Goal: Task Accomplishment & Management: Manage account settings

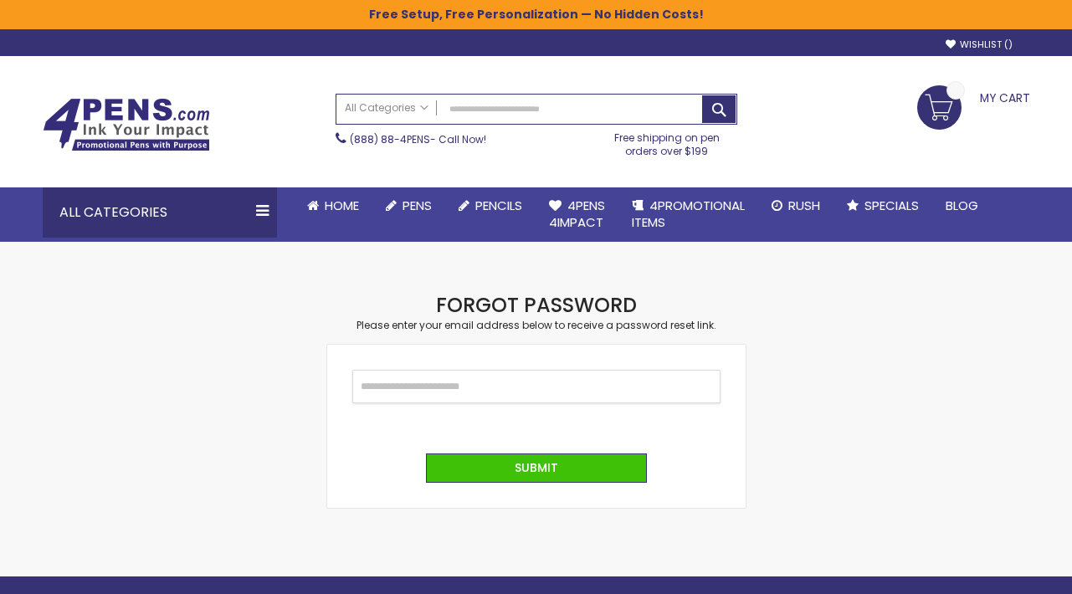
click at [463, 376] on input "Email" at bounding box center [536, 386] width 368 height 33
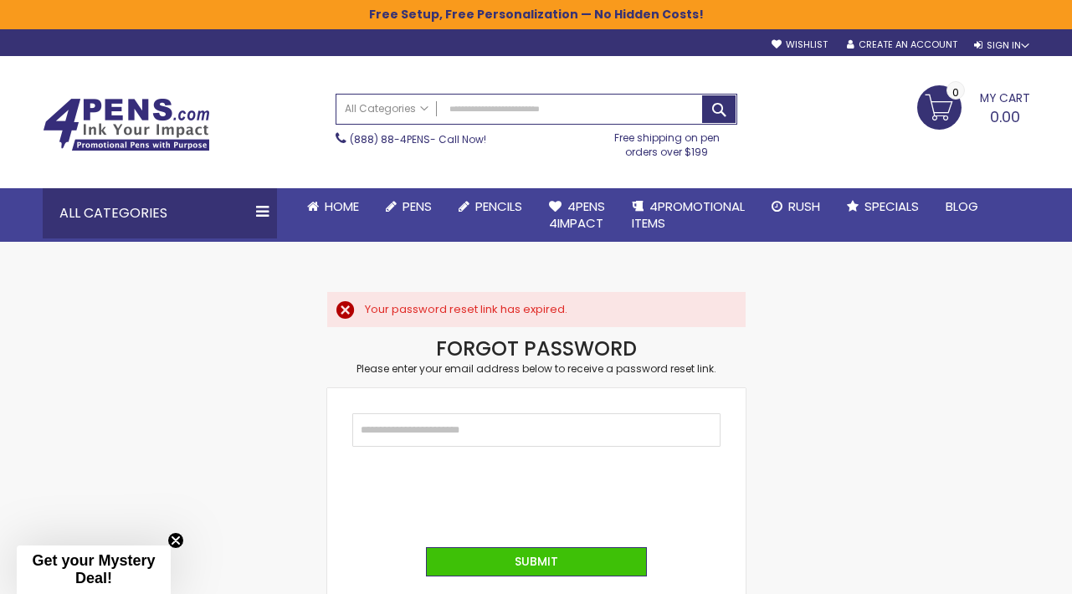
click at [985, 52] on div "Skip to Content sample Wishlist Sign Out Sign In Sign In Login Forgot Your Pass…" at bounding box center [536, 42] width 1004 height 26
click at [980, 53] on div "Skip to Content sample Wishlist Sign Out Sign In Sign In Login Forgot Your Pass…" at bounding box center [536, 42] width 1004 height 26
click at [1007, 41] on div "Sign In" at bounding box center [1001, 45] width 55 height 13
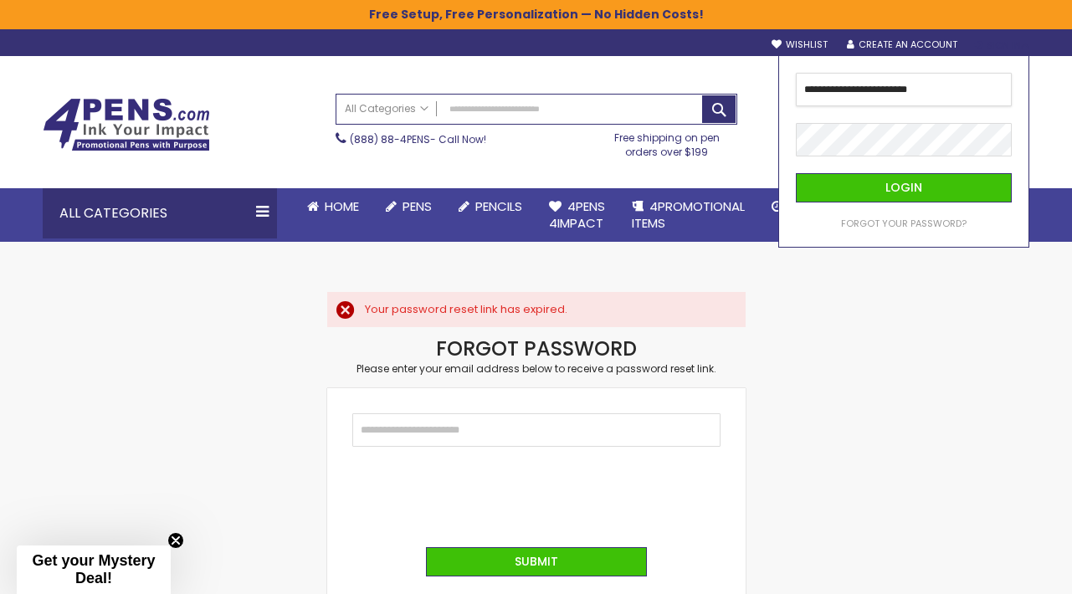
type input "**********"
click at [535, 308] on div "Your password reset link has expired." at bounding box center [547, 309] width 364 height 15
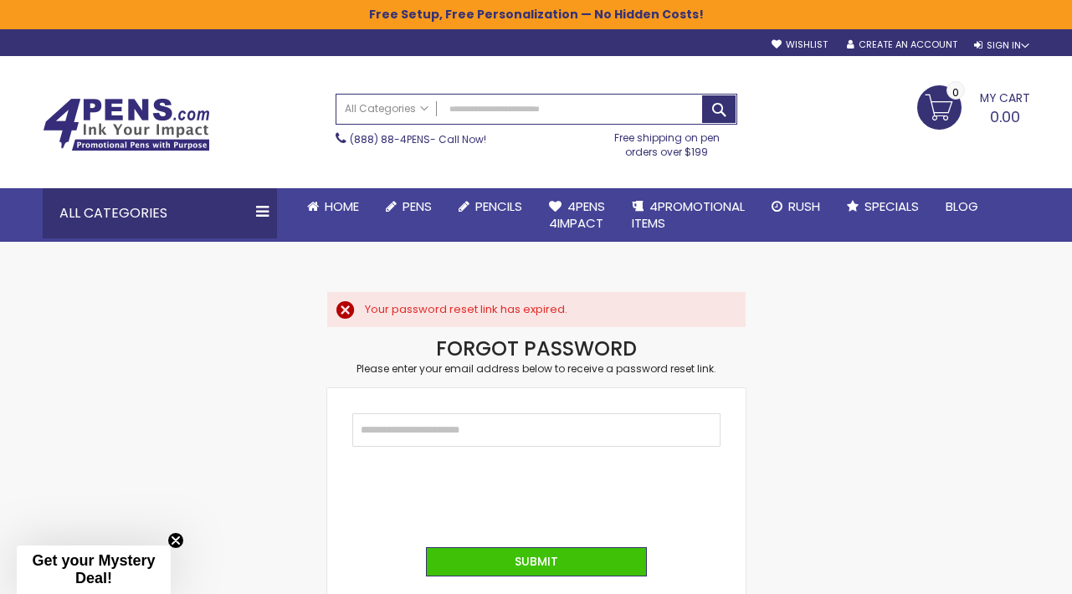
click at [365, 312] on div "Your password reset link has expired." at bounding box center [547, 309] width 364 height 15
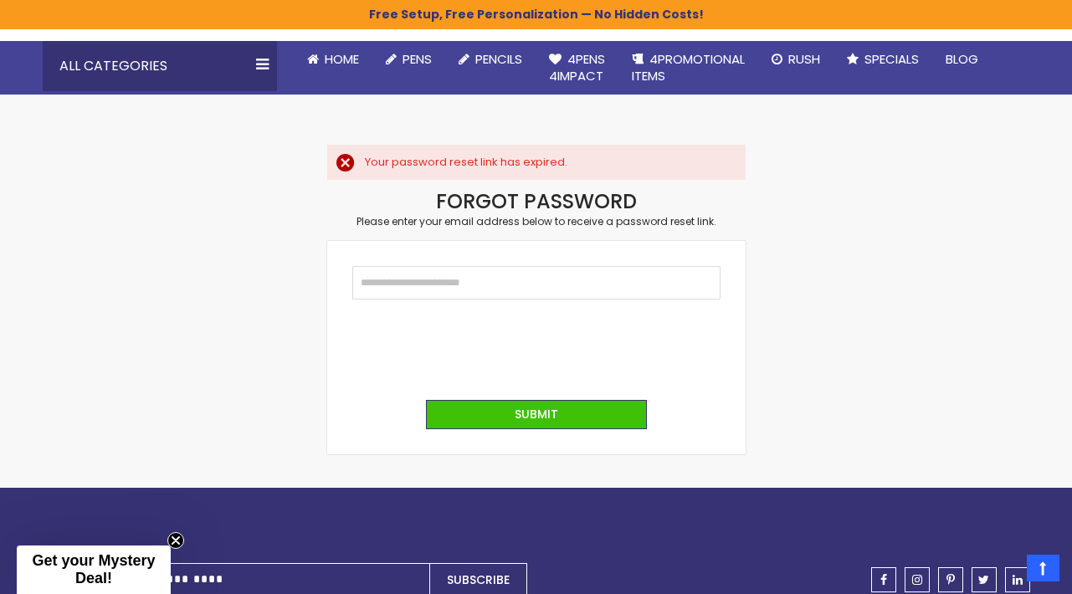
scroll to position [151, 0]
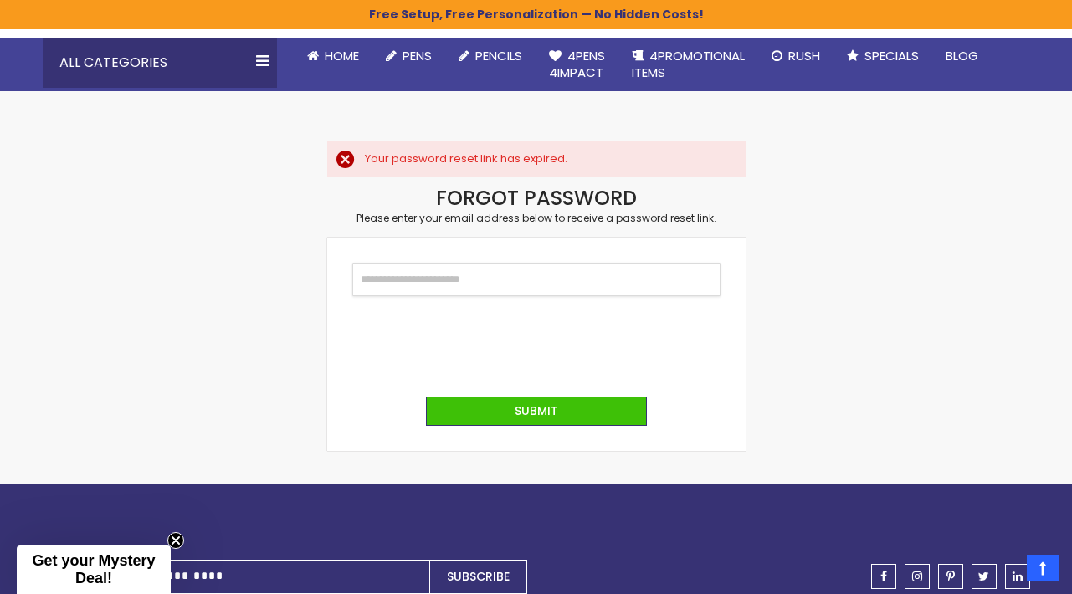
click at [454, 276] on input "Email" at bounding box center [536, 279] width 368 height 33
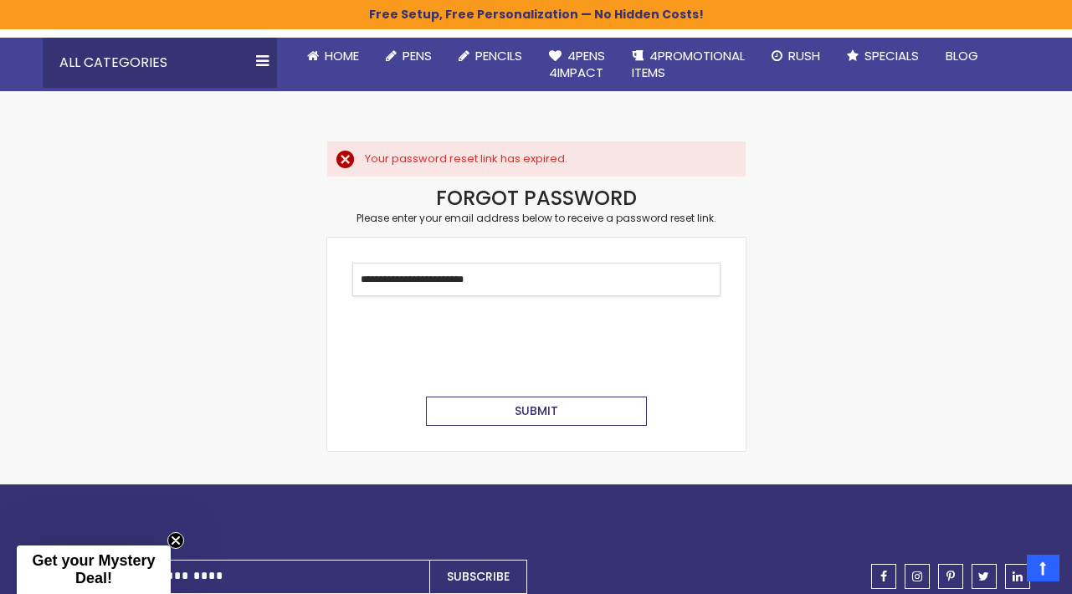
type input "**********"
click at [526, 404] on span "Submit" at bounding box center [535, 410] width 43 height 17
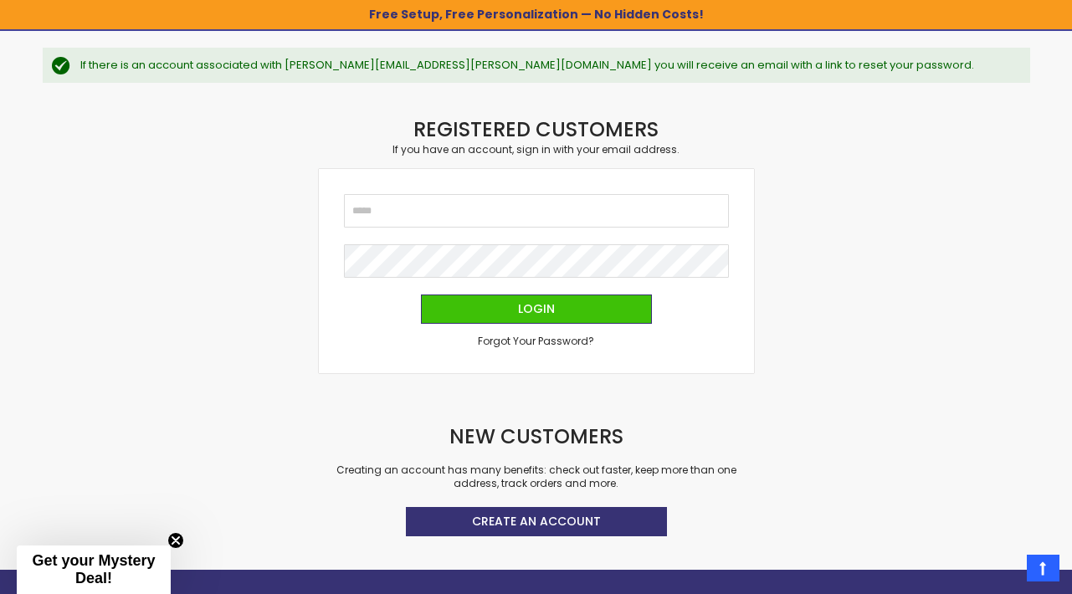
scroll to position [206, 0]
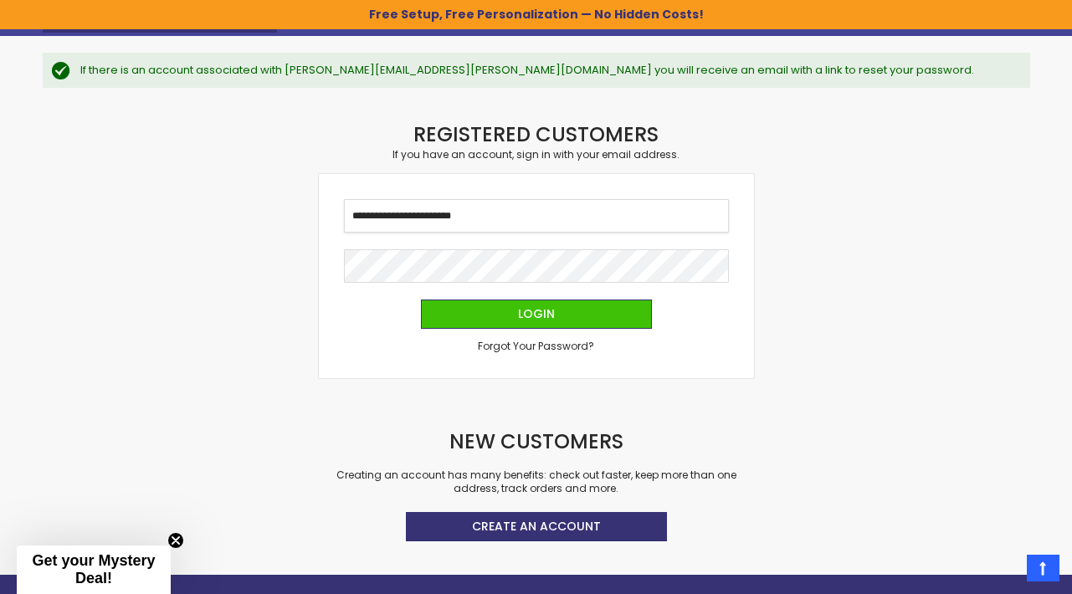
type input "**********"
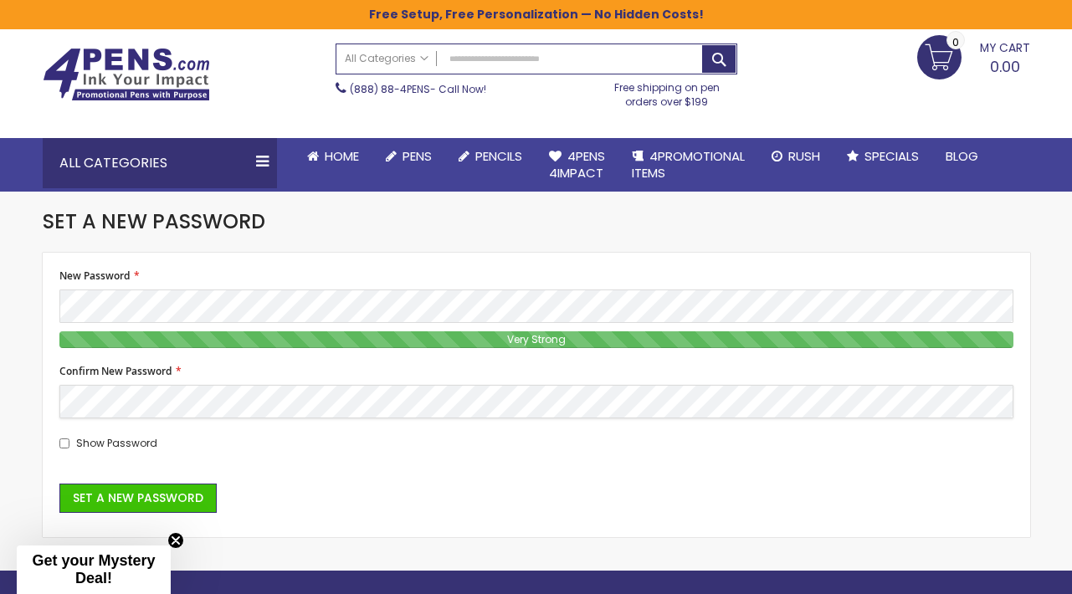
scroll to position [51, 0]
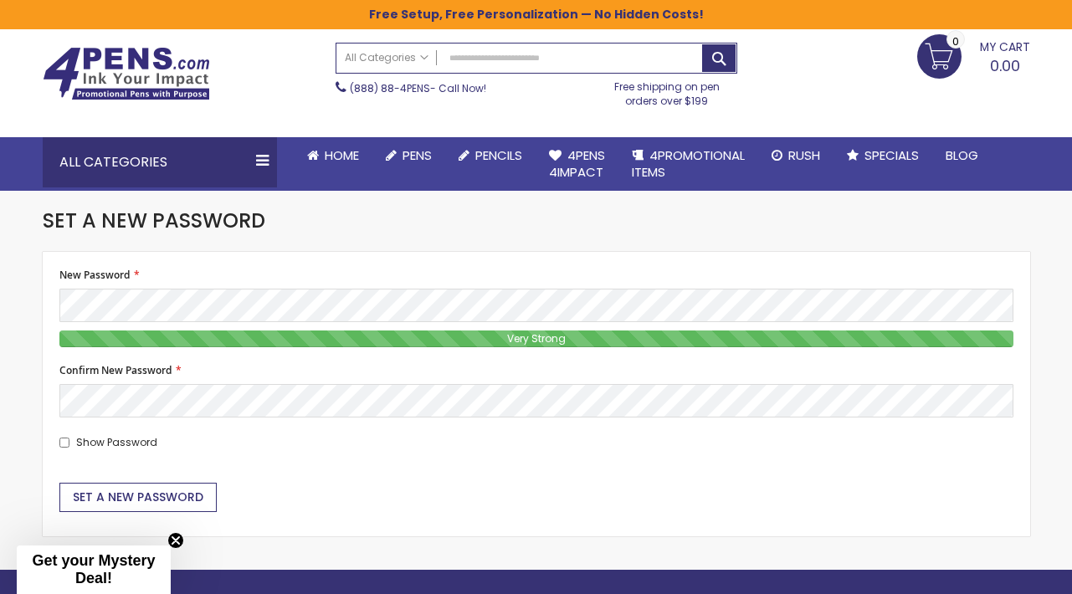
click at [133, 494] on span "Set a New Password" at bounding box center [138, 496] width 130 height 17
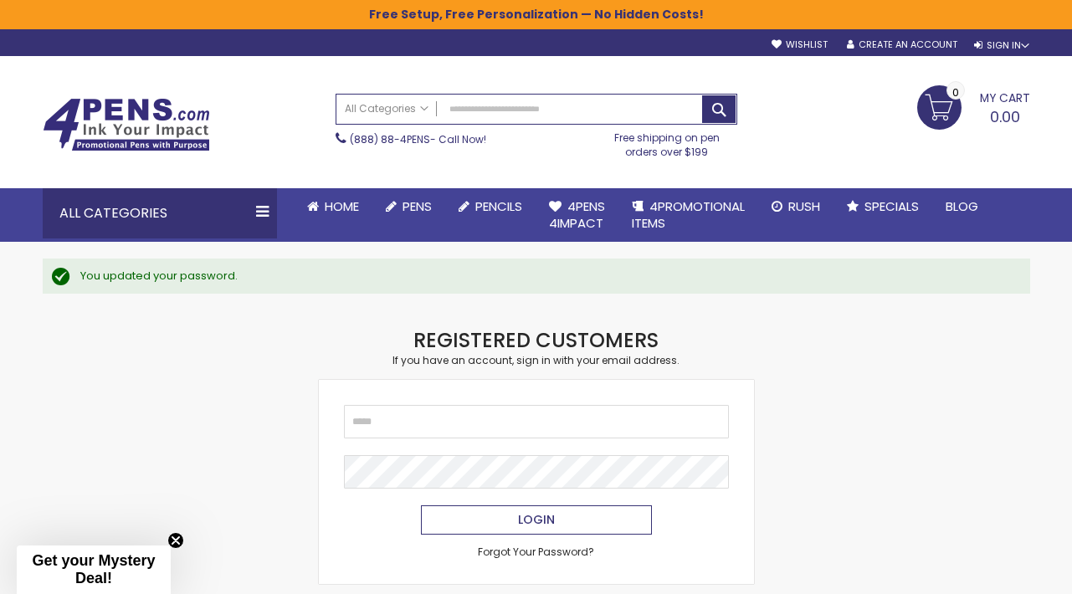
click at [577, 514] on button "Login" at bounding box center [536, 519] width 231 height 29
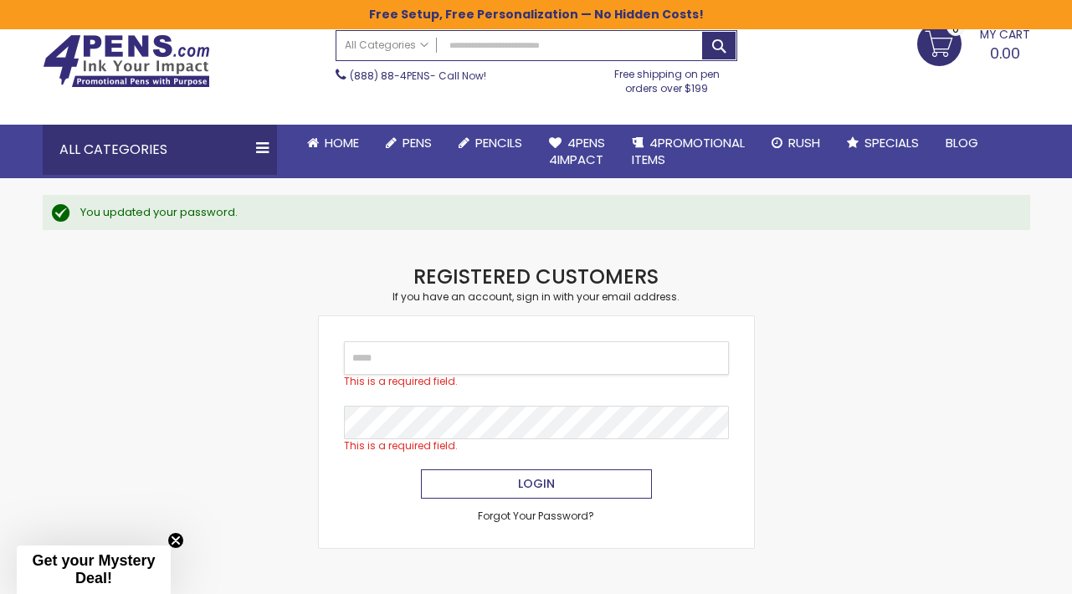
scroll to position [106, 0]
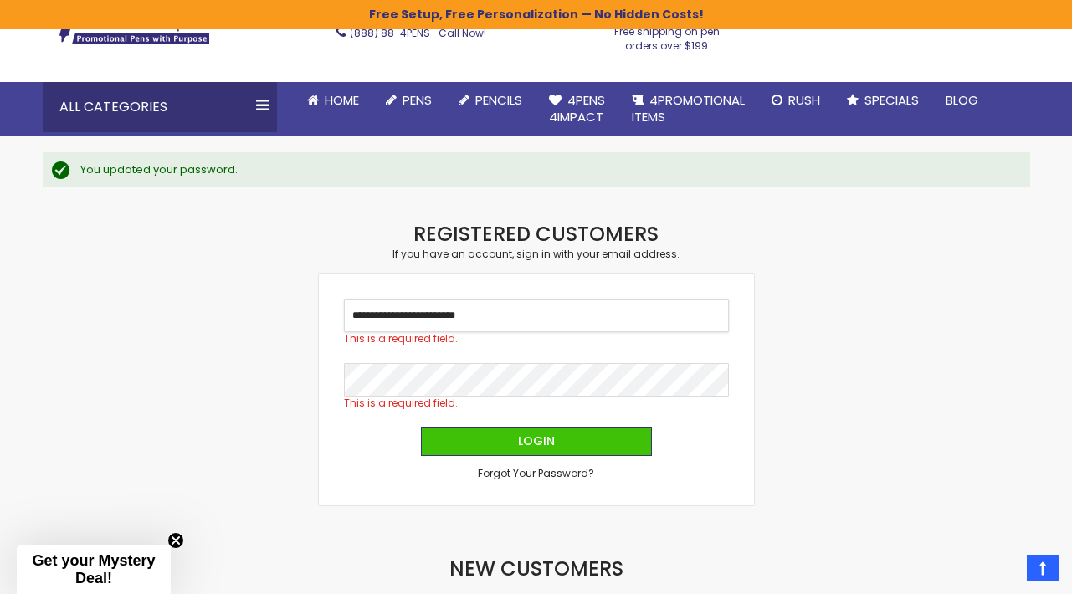
type input "**********"
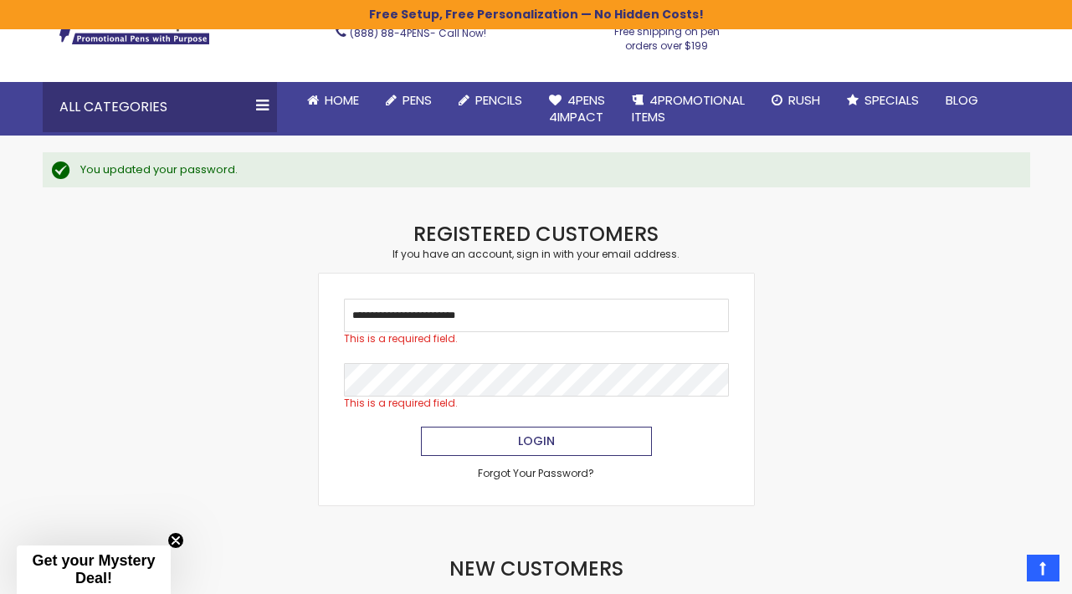
click at [501, 447] on button "Login" at bounding box center [536, 441] width 231 height 29
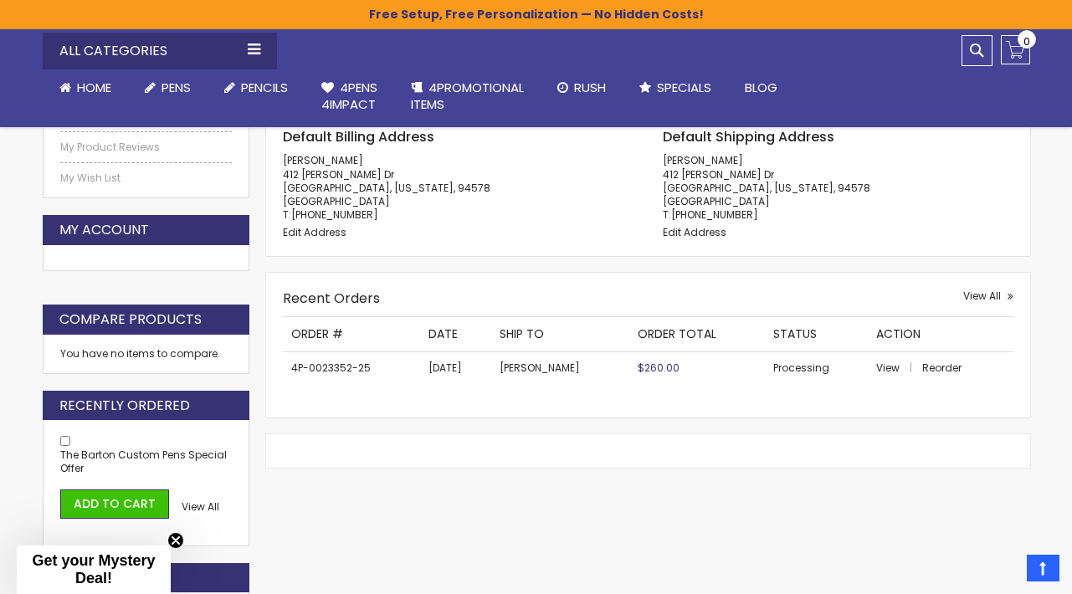
scroll to position [427, 0]
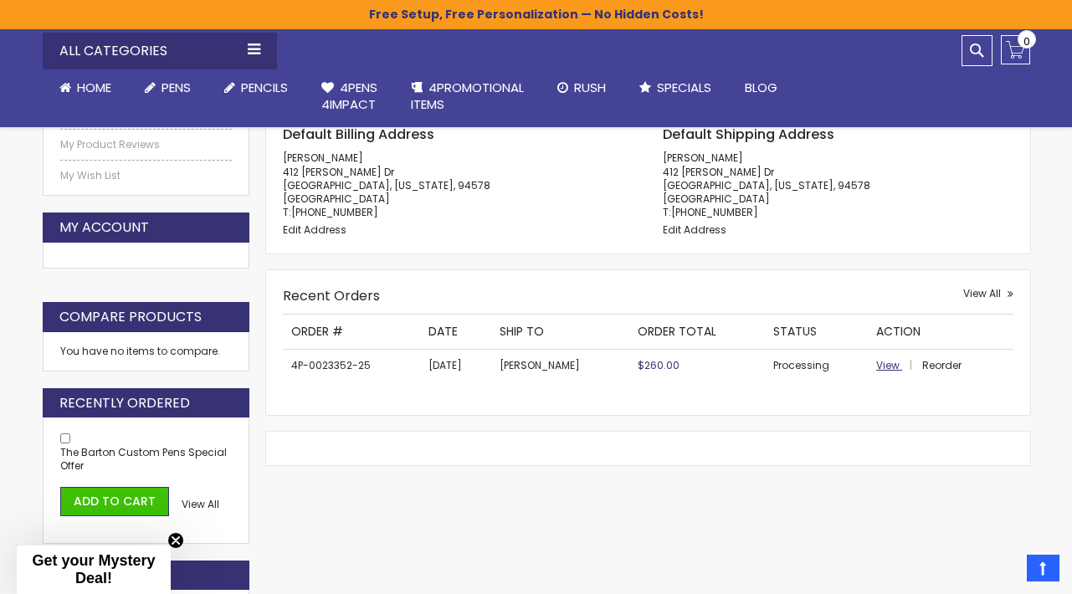
click at [891, 361] on span "View" at bounding box center [887, 365] width 23 height 14
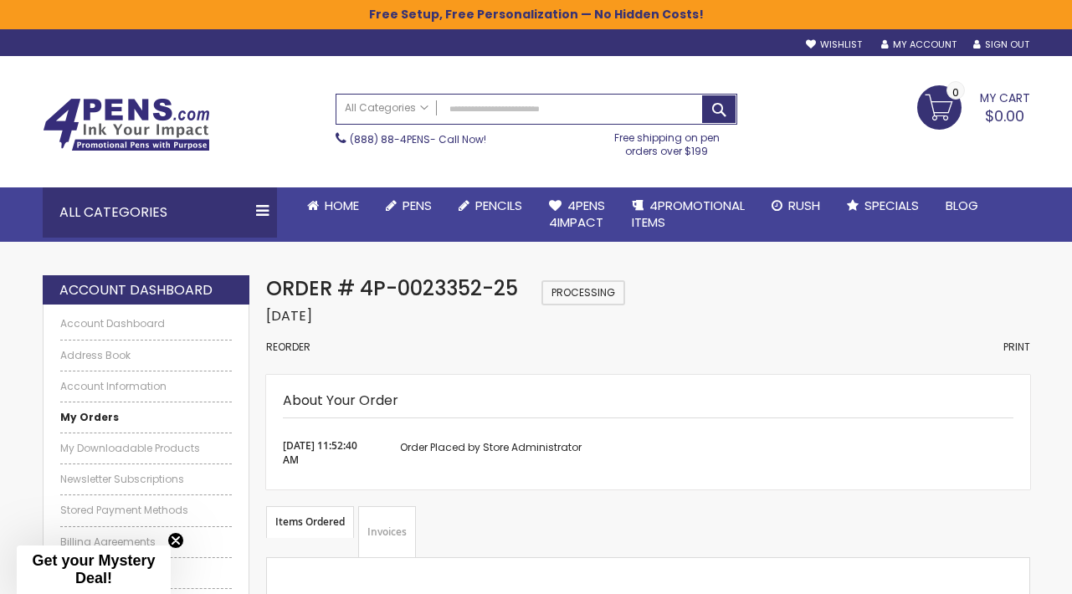
click at [972, 49] on ul "Welcome, [PERSON_NAME]! Wishlist Sign Out Sign In Sign In Login Forgot Your Pas…" at bounding box center [909, 44] width 240 height 13
click at [1003, 43] on link "Sign Out" at bounding box center [1001, 44] width 56 height 13
